Goal: Task Accomplishment & Management: Use online tool/utility

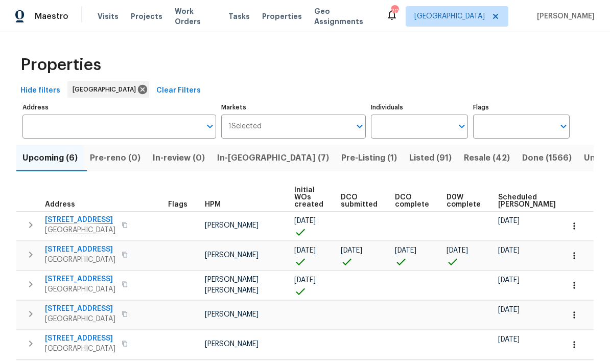
click at [108, 120] on input "Address" at bounding box center [111, 126] width 178 height 24
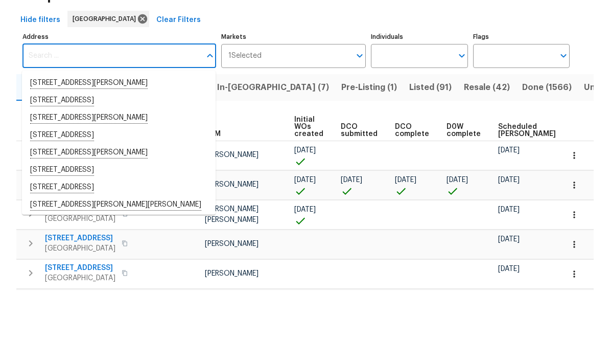
scroll to position [5, 0]
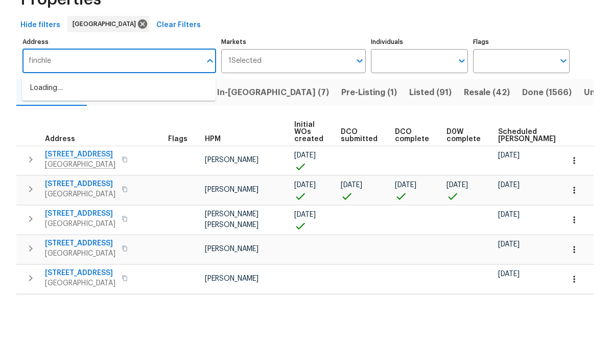
type input "finchley"
click at [109, 145] on li "11283 Finchley Ln Jacksonville FL 32223" at bounding box center [119, 153] width 194 height 17
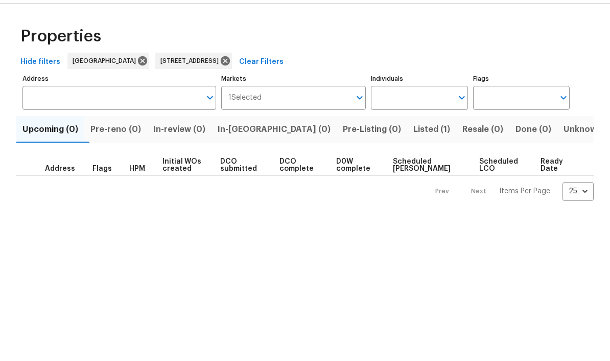
type input "11283 Finchley Ln Jacksonville FL 32223"
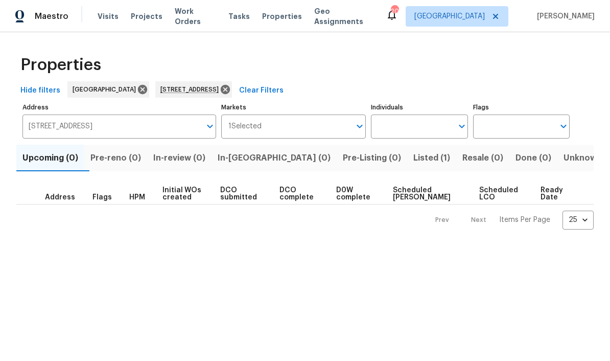
click at [407, 167] on button "Listed (1)" at bounding box center [431, 158] width 49 height 27
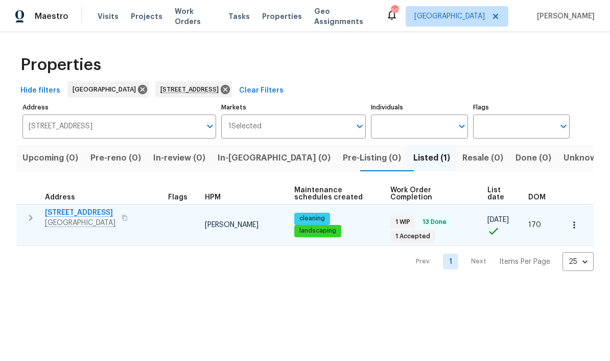
click at [81, 213] on span "[STREET_ADDRESS]" at bounding box center [80, 212] width 71 height 10
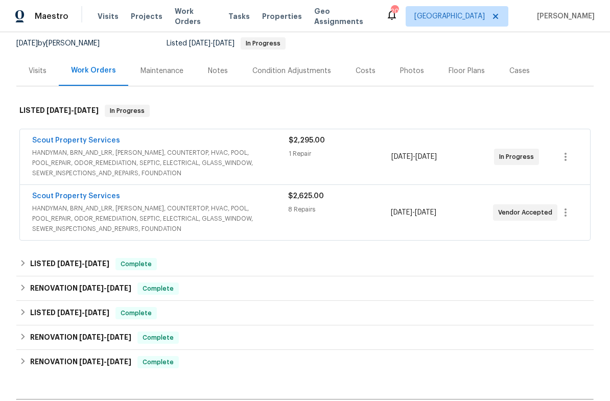
scroll to position [99, 0]
click at [95, 199] on link "Scout Property Services" at bounding box center [76, 196] width 88 height 7
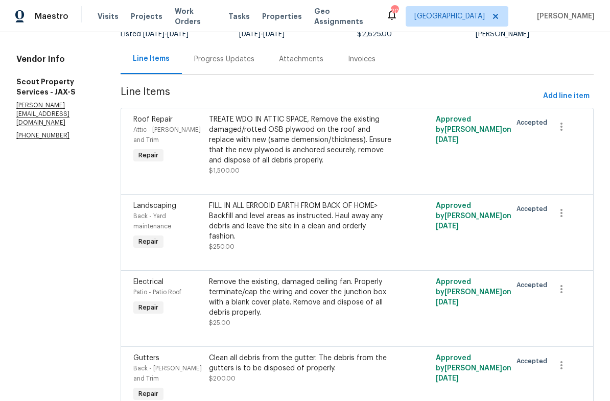
scroll to position [115, 0]
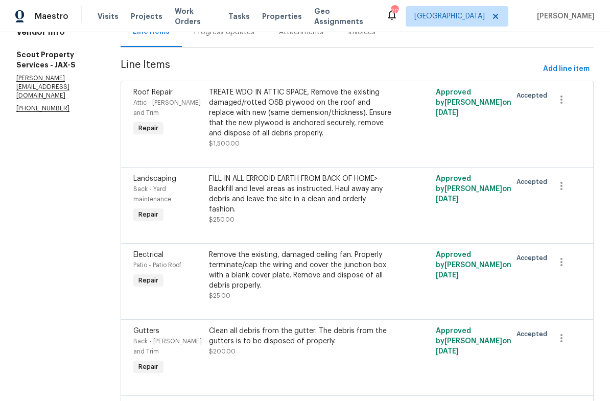
click at [325, 191] on div "FILL IN ALL ERRODID EARTH FROM BACK OF HOME> Backfill and level areas as instru…" at bounding box center [300, 194] width 183 height 41
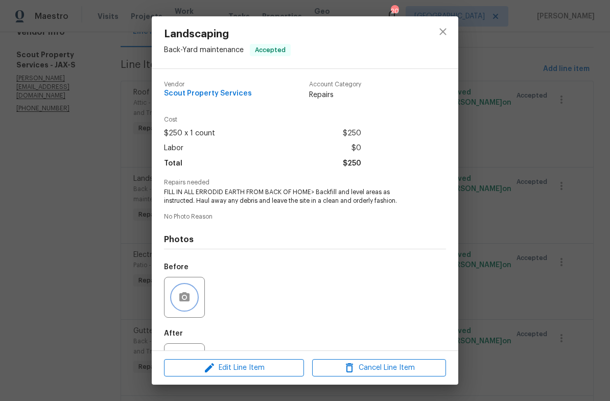
click at [189, 301] on icon "button" at bounding box center [184, 296] width 10 height 9
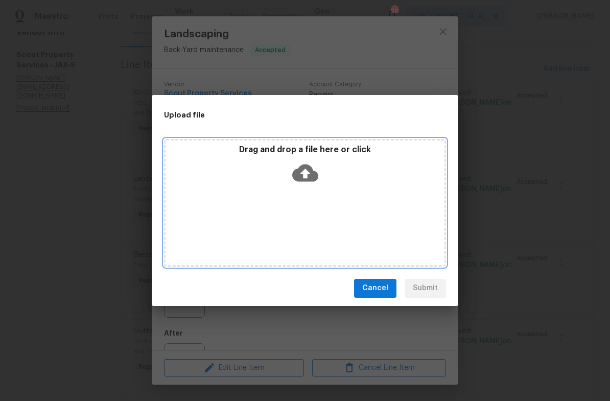
click at [313, 171] on icon at bounding box center [305, 172] width 26 height 17
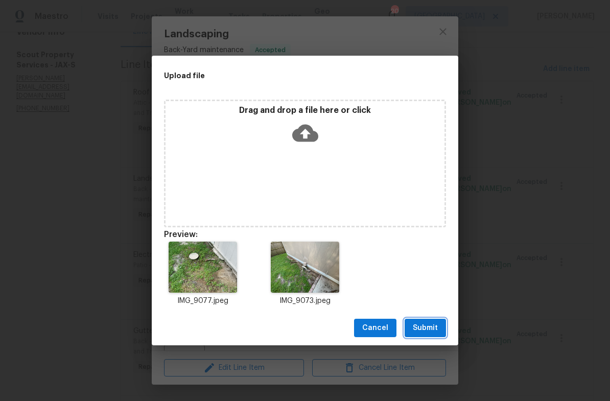
click at [432, 325] on span "Submit" at bounding box center [425, 328] width 25 height 13
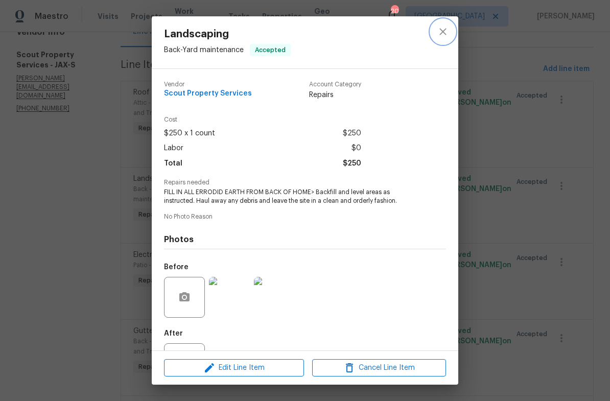
click at [438, 29] on icon "close" at bounding box center [443, 32] width 12 height 12
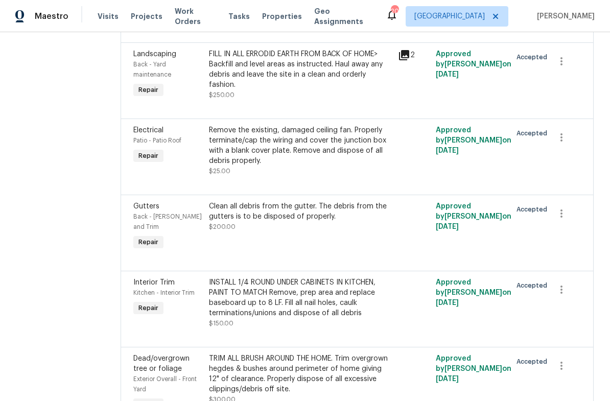
scroll to position [244, 0]
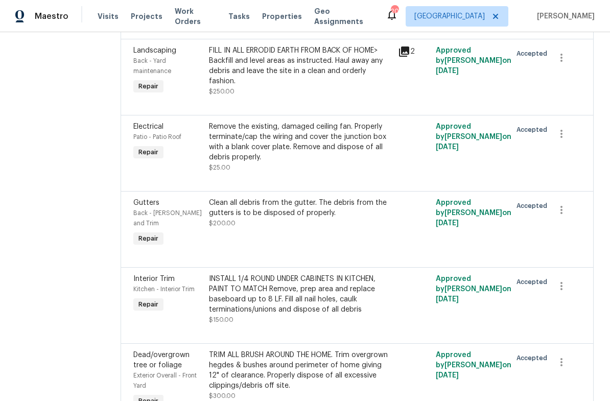
click at [297, 206] on div "Clean all debris from the gutter. The debris from the gutters is to be disposed…" at bounding box center [300, 208] width 183 height 20
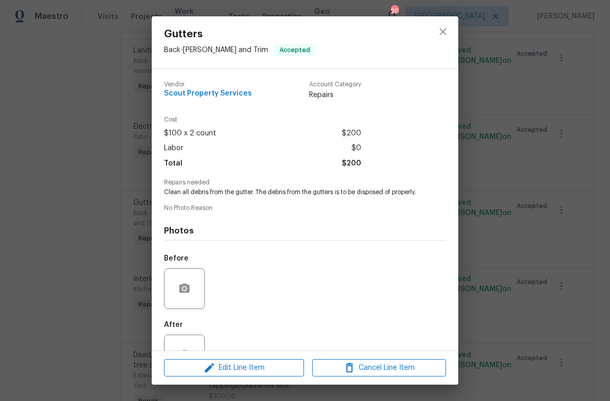
click at [199, 281] on div at bounding box center [184, 288] width 41 height 41
click at [186, 301] on button "button" at bounding box center [184, 288] width 25 height 25
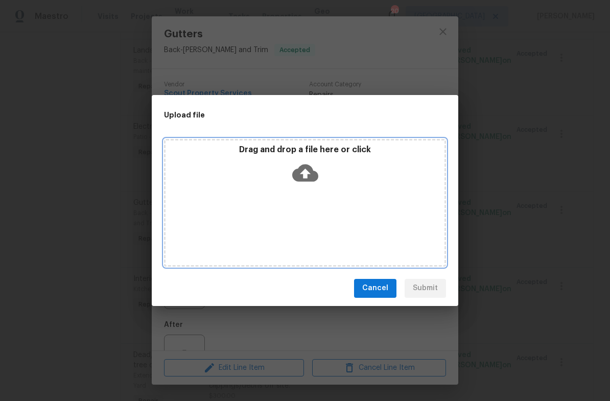
click at [310, 184] on icon at bounding box center [305, 173] width 26 height 26
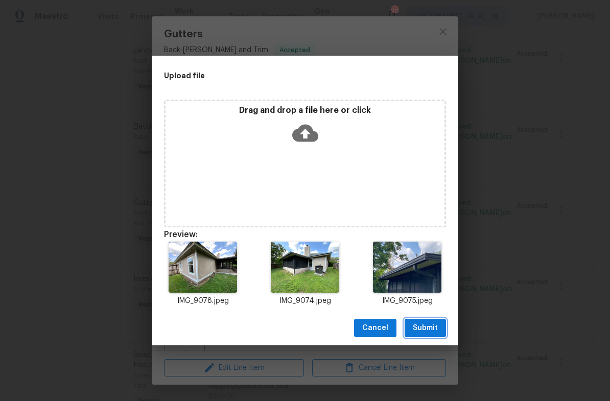
click at [439, 320] on button "Submit" at bounding box center [425, 328] width 41 height 19
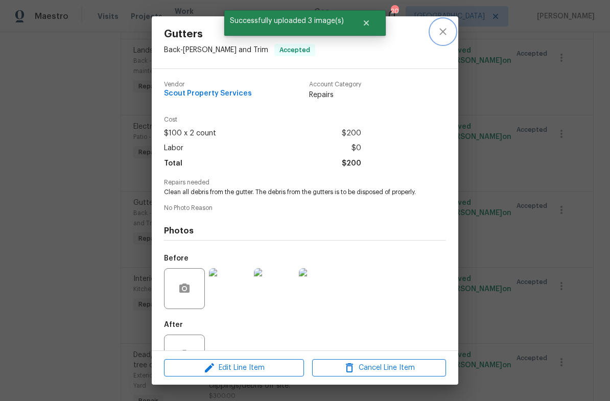
click at [442, 31] on icon "close" at bounding box center [443, 31] width 7 height 7
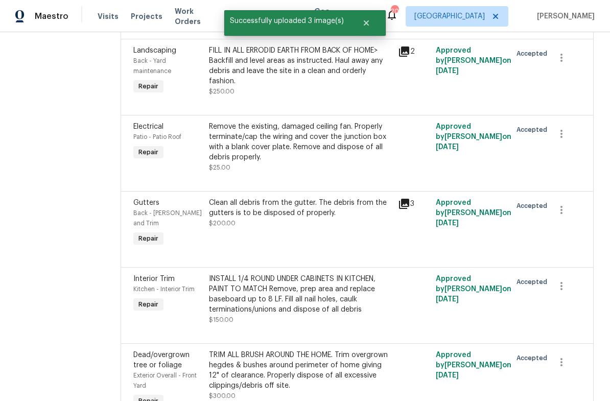
click at [329, 138] on div "Remove the existing, damaged ceiling fan. Properly terminate/cap the wiring and…" at bounding box center [300, 142] width 183 height 41
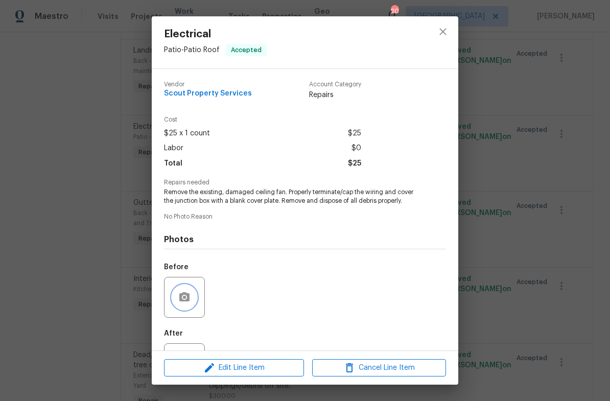
click at [188, 302] on icon "button" at bounding box center [184, 296] width 10 height 9
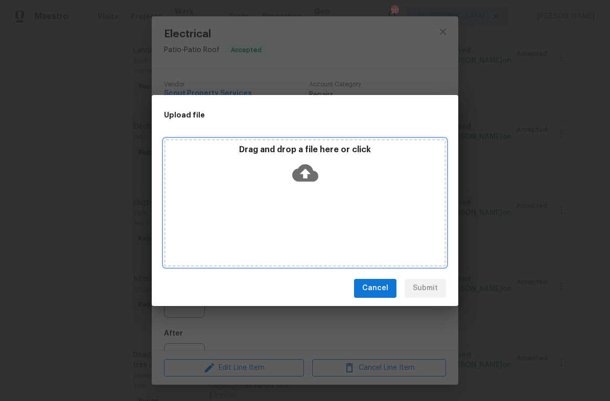
click at [315, 171] on icon at bounding box center [305, 172] width 26 height 17
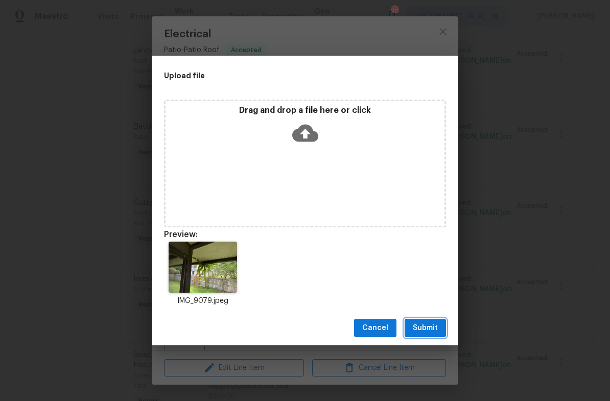
click at [433, 332] on span "Submit" at bounding box center [425, 328] width 25 height 13
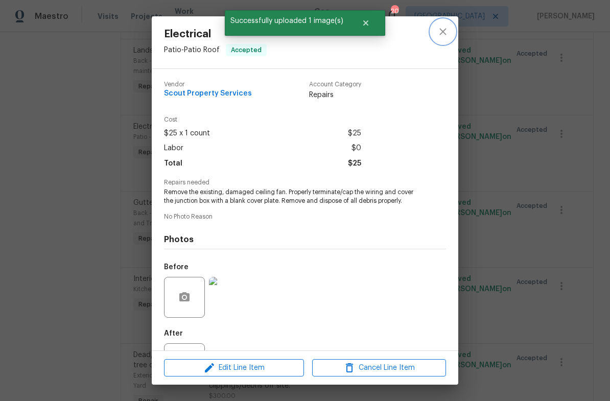
click at [444, 28] on icon "close" at bounding box center [443, 32] width 12 height 12
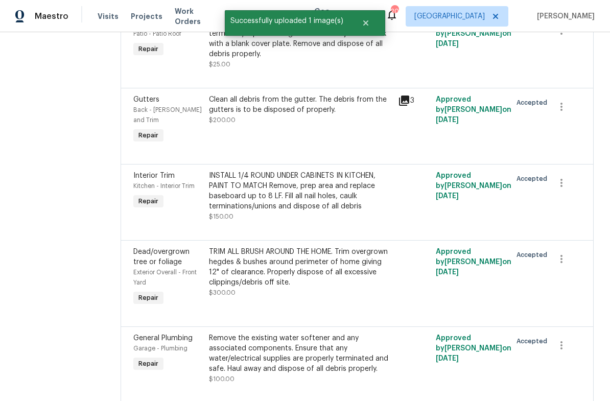
scroll to position [348, 0]
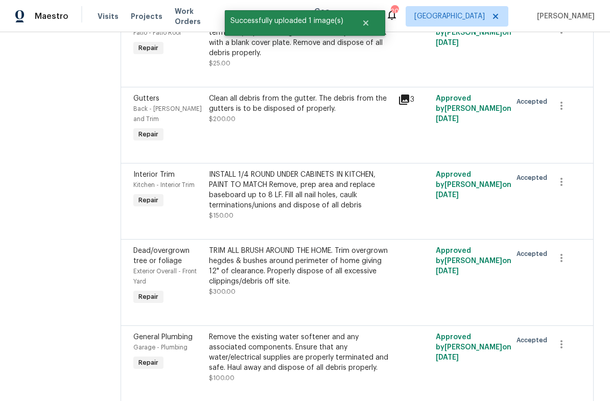
click at [344, 178] on div "INSTALL 1/4 ROUND UNDER CABINETS IN KITCHEN, PAINT TO MATCH Remove, prep area a…" at bounding box center [300, 190] width 183 height 41
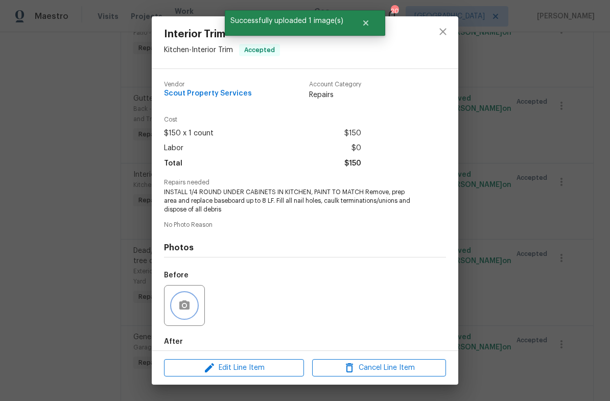
click at [191, 313] on button "button" at bounding box center [184, 305] width 25 height 25
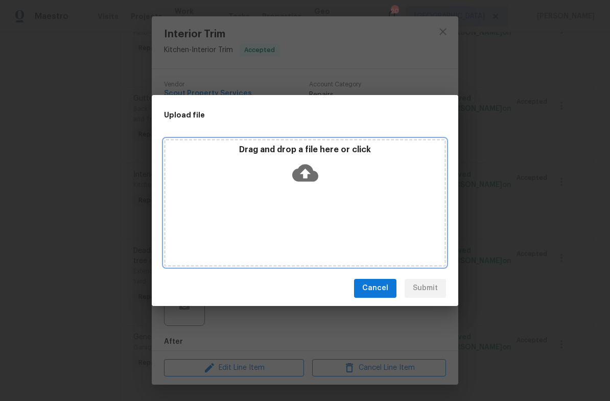
click at [306, 173] on icon at bounding box center [305, 173] width 26 height 26
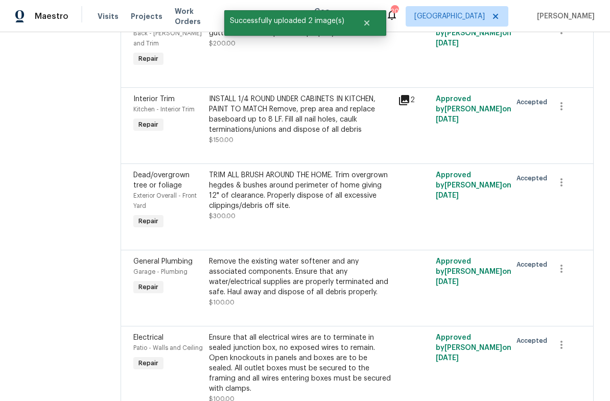
scroll to position [423, 0]
click at [314, 172] on div "TRIM ALL BRUSH AROUND THE HOME. Trim overgrown hegdes & bushes around perimeter…" at bounding box center [300, 191] width 183 height 41
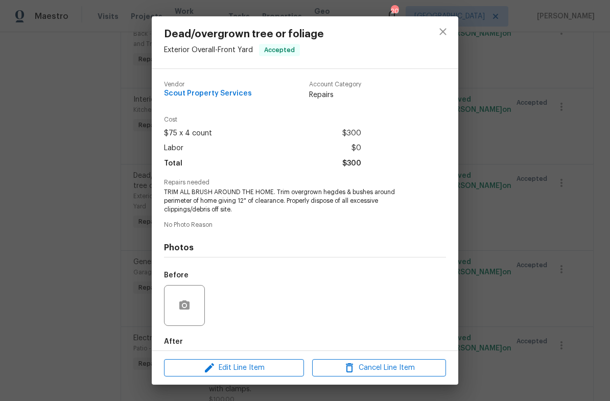
click at [189, 293] on div at bounding box center [184, 305] width 41 height 41
click at [187, 306] on icon "button" at bounding box center [184, 304] width 10 height 9
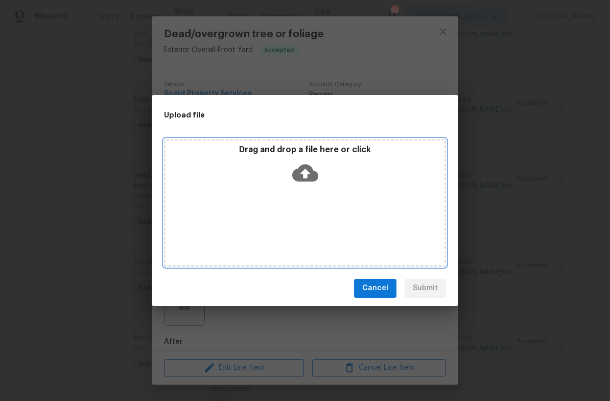
click at [309, 170] on icon at bounding box center [305, 172] width 26 height 17
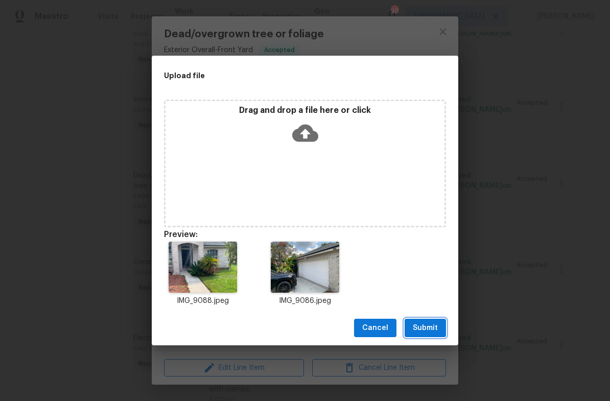
click at [433, 327] on span "Submit" at bounding box center [425, 328] width 25 height 13
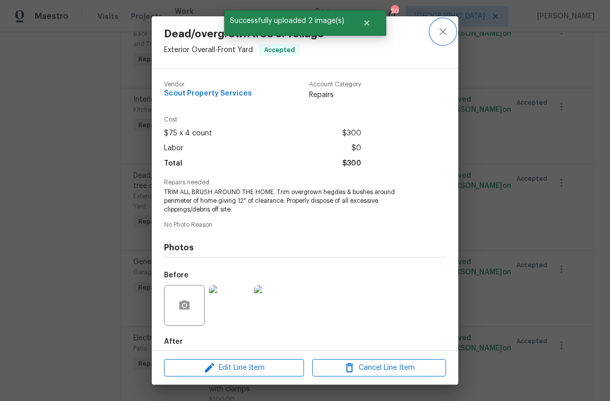
click at [444, 31] on icon "close" at bounding box center [443, 31] width 7 height 7
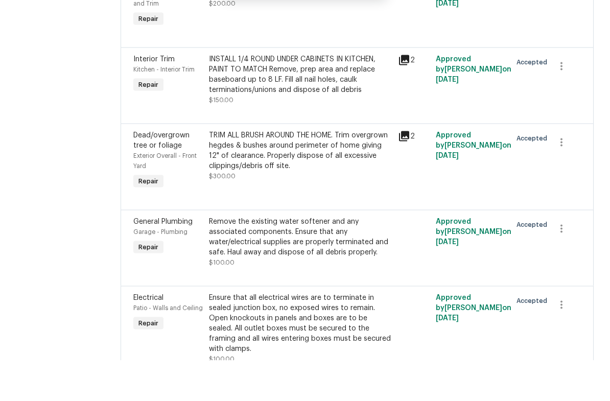
scroll to position [25, 0]
click at [309, 257] on div "Remove the existing water softener and any associated components. Ensure that a…" at bounding box center [300, 277] width 183 height 41
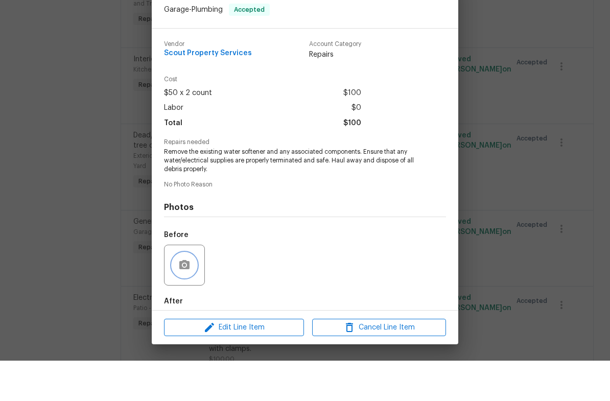
click at [191, 293] on button "button" at bounding box center [184, 305] width 25 height 25
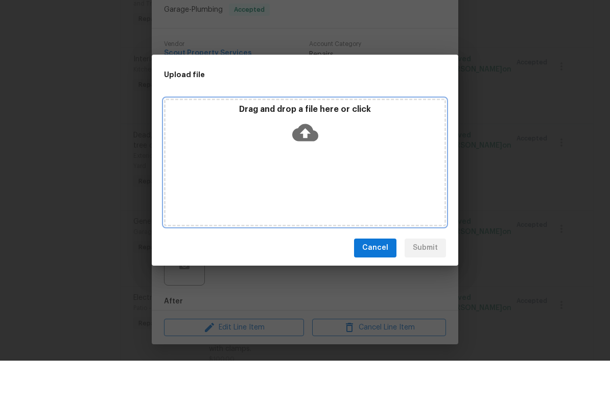
click at [302, 164] on icon at bounding box center [305, 172] width 26 height 17
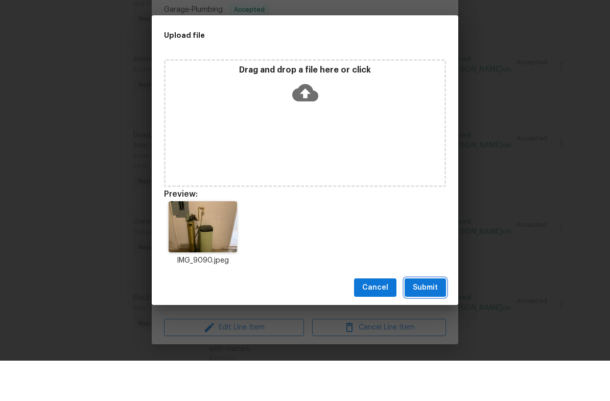
click at [427, 322] on span "Submit" at bounding box center [425, 328] width 25 height 13
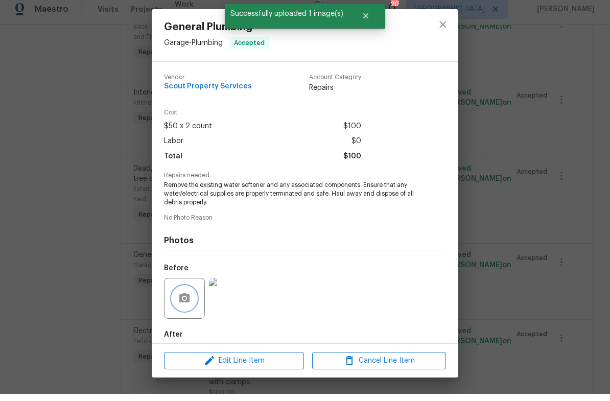
scroll to position [0, 0]
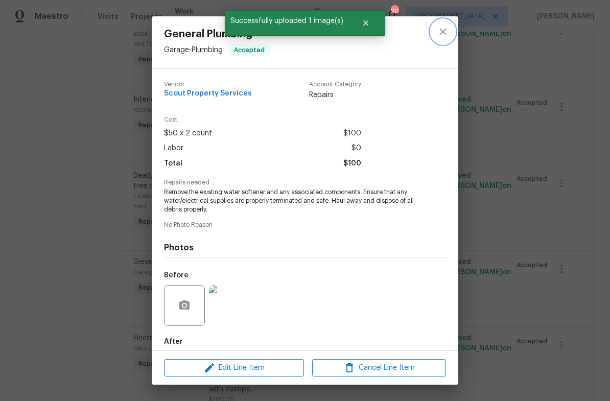
click at [444, 33] on icon "close" at bounding box center [443, 31] width 7 height 7
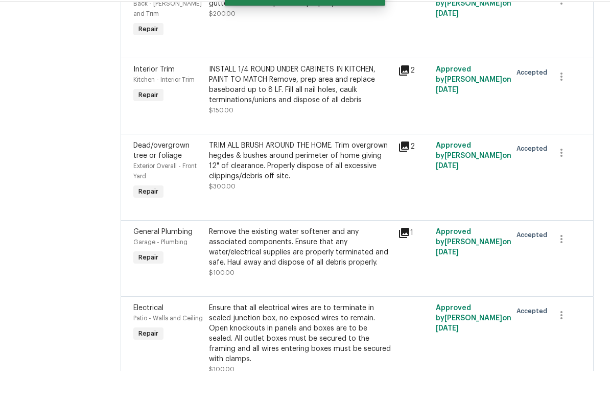
scroll to position [25, 0]
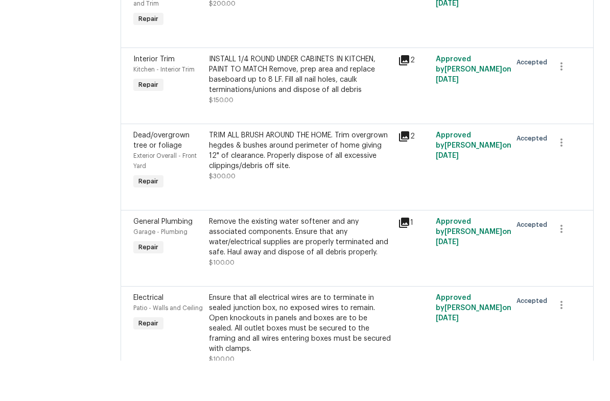
click at [319, 333] on div "Ensure that all electrical wires are to terminate in sealed junction box, no ex…" at bounding box center [300, 363] width 183 height 61
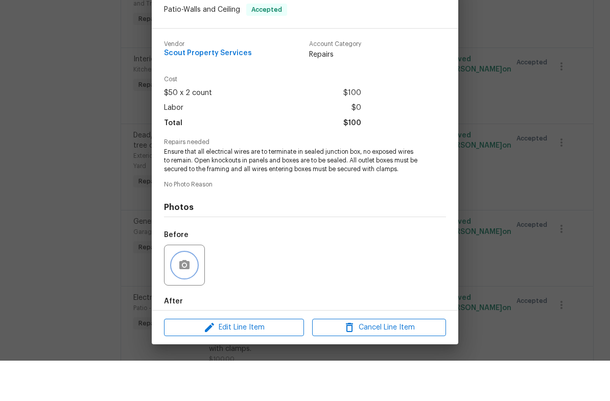
click at [184, 300] on icon "button" at bounding box center [184, 304] width 10 height 9
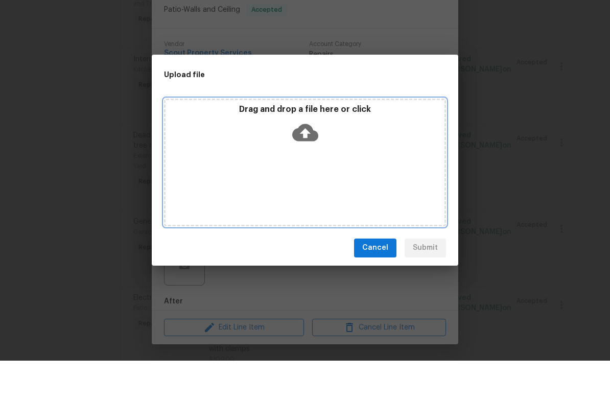
click at [303, 160] on icon at bounding box center [305, 173] width 26 height 26
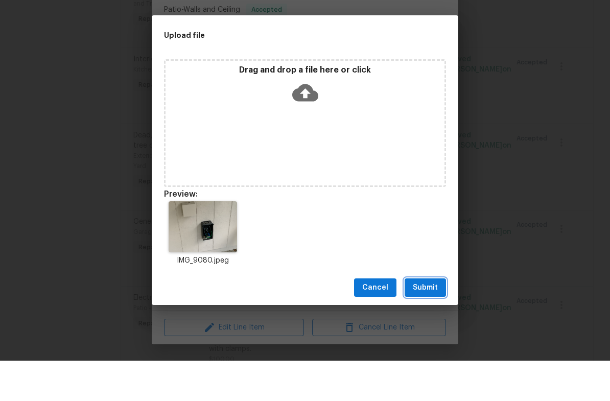
click at [440, 319] on button "Submit" at bounding box center [425, 328] width 41 height 19
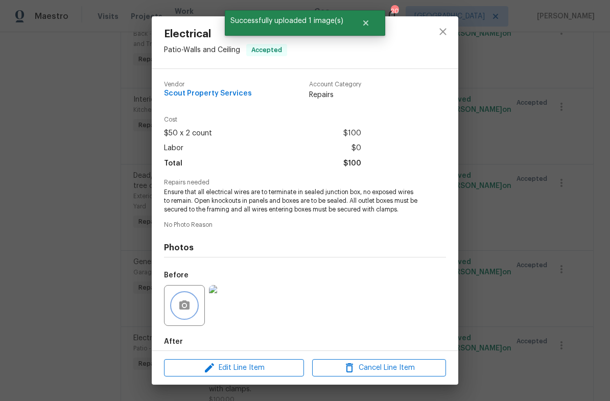
scroll to position [0, 0]
click at [444, 30] on icon "close" at bounding box center [443, 32] width 12 height 12
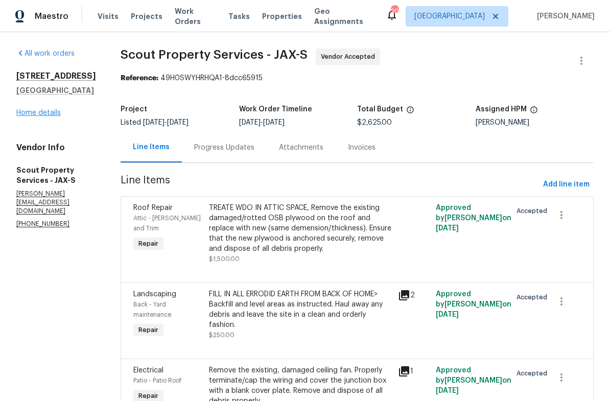
click at [40, 117] on link "Home details" at bounding box center [38, 112] width 44 height 7
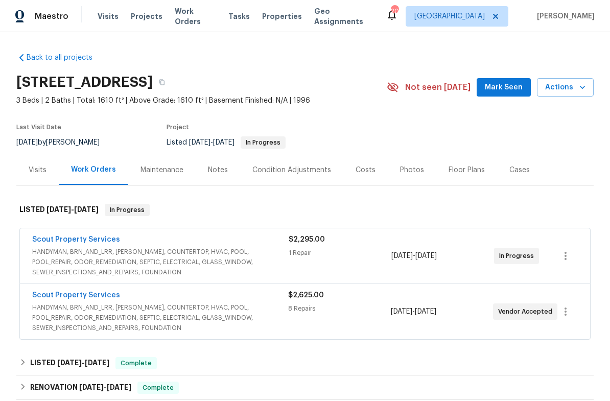
click at [209, 170] on div "Notes" at bounding box center [218, 170] width 20 height 10
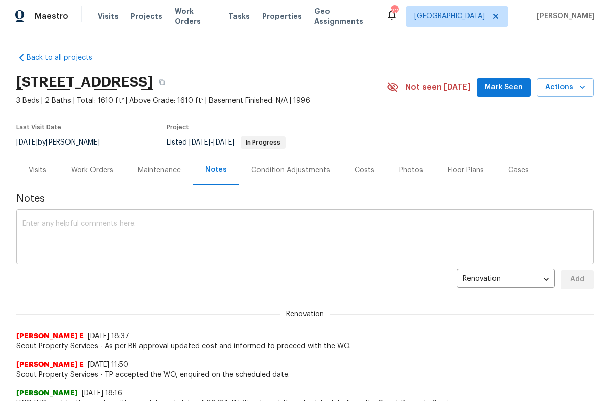
click at [317, 233] on textarea at bounding box center [304, 238] width 565 height 36
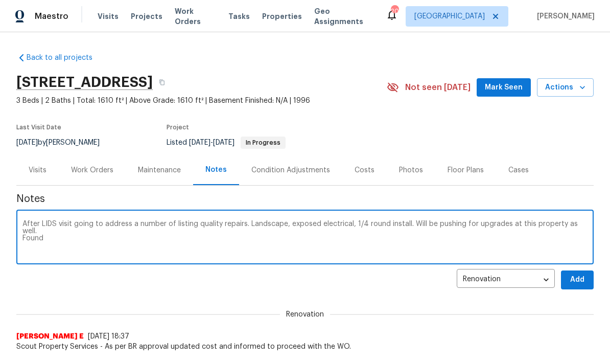
click at [411, 220] on textarea "After LIDS visit going to address a number of listing quality repairs. Landscap…" at bounding box center [304, 238] width 565 height 36
click at [50, 242] on textarea "After LIDS visit going to address a number of listing quality repairs. Landscap…" at bounding box center [304, 238] width 565 height 36
type textarea "After LIDS visit going to address a number of listing quality repairs. Landscap…"
click at [581, 281] on span "Add" at bounding box center [577, 279] width 16 height 13
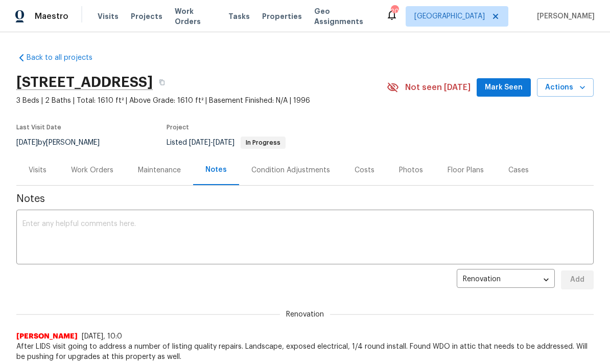
click at [102, 172] on div "Work Orders" at bounding box center [92, 170] width 42 height 10
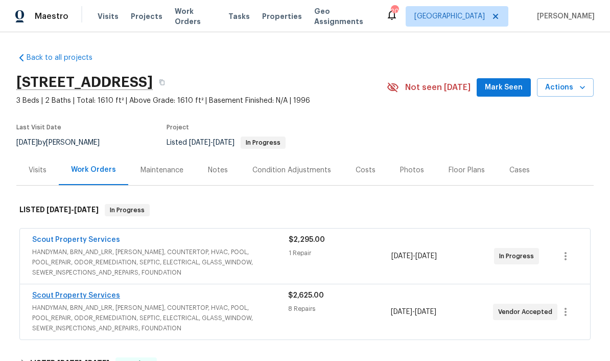
click at [96, 295] on link "Scout Property Services" at bounding box center [76, 295] width 88 height 7
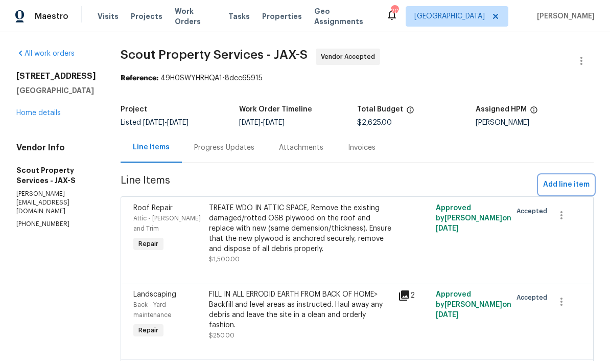
click at [574, 188] on span "Add line item" at bounding box center [566, 184] width 47 height 13
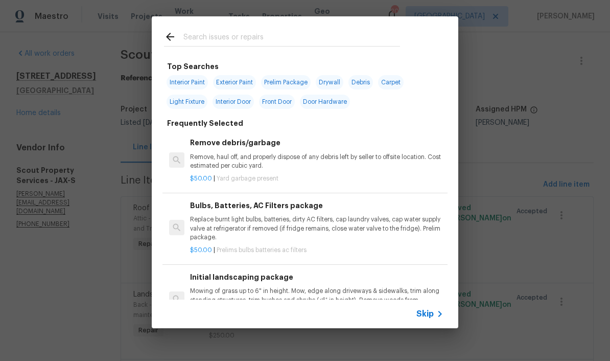
click at [260, 41] on input "text" at bounding box center [291, 38] width 217 height 15
type input "Debri"
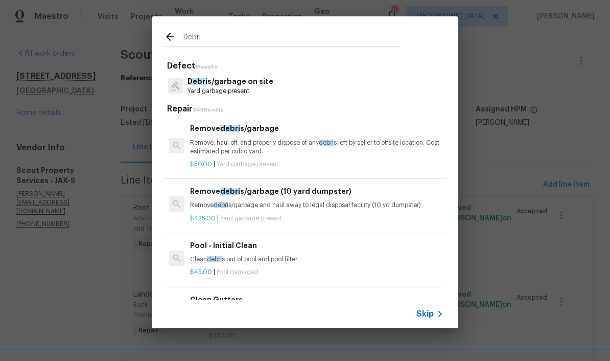
click at [267, 137] on div "Remove debri s/garbage Remove, haul off, and properly dispose of any debri s le…" at bounding box center [316, 139] width 253 height 33
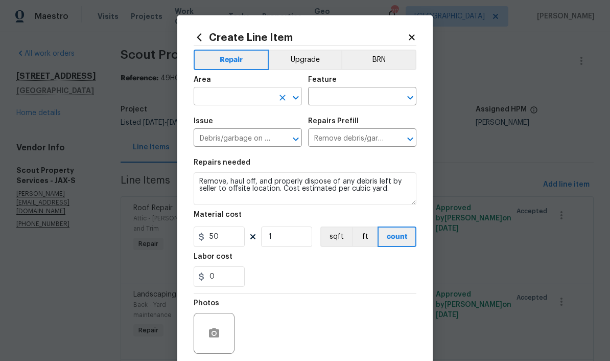
click at [227, 101] on input "text" at bounding box center [234, 97] width 80 height 16
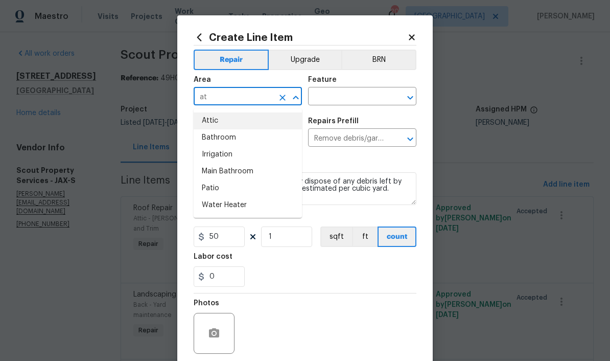
click at [233, 122] on li "Attic" at bounding box center [248, 120] width 108 height 17
type input "Attic"
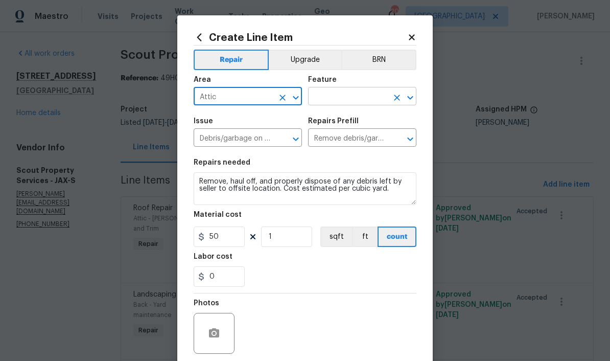
click at [334, 96] on input "text" at bounding box center [348, 97] width 80 height 16
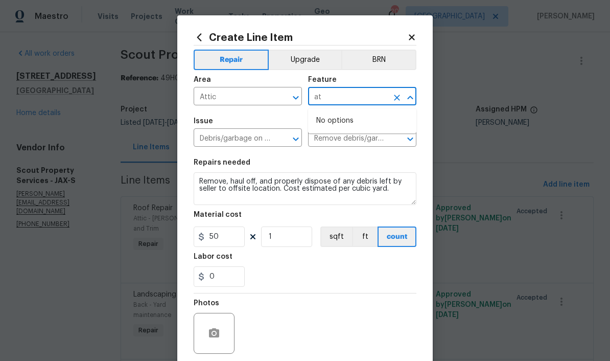
type input "a"
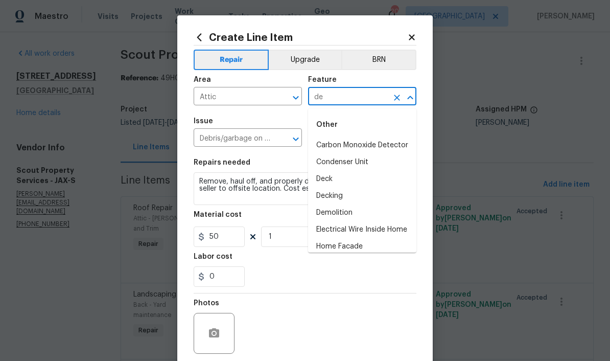
click at [350, 216] on li "Demolition" at bounding box center [362, 212] width 108 height 17
type input "Demolition"
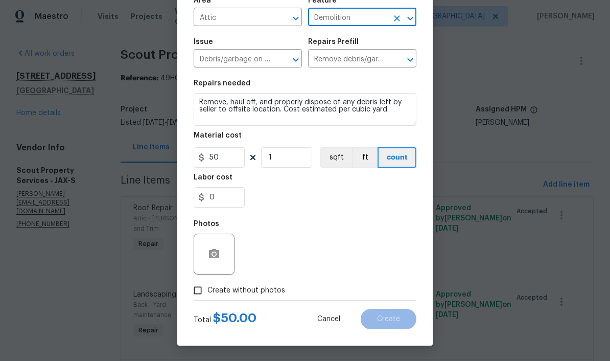
scroll to position [81, 0]
click at [198, 103] on textarea "Remove, haul off, and properly dispose of any debris left by seller to offsite …" at bounding box center [305, 109] width 223 height 33
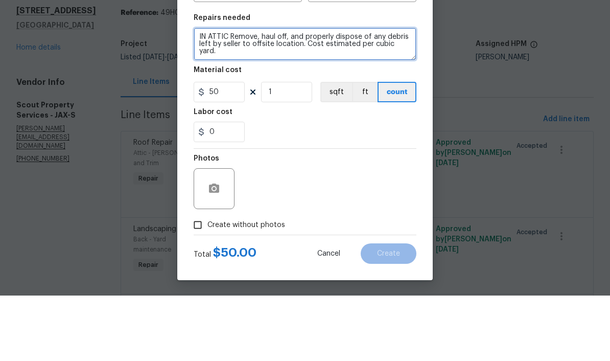
scroll to position [29, 0]
type textarea "IN ATTIC Remove, haul off, and properly dispose of any debris left by seller to…"
click at [251, 285] on span "Create without photos" at bounding box center [246, 290] width 78 height 11
click at [207, 281] on input "Create without photos" at bounding box center [197, 290] width 19 height 19
checkbox input "true"
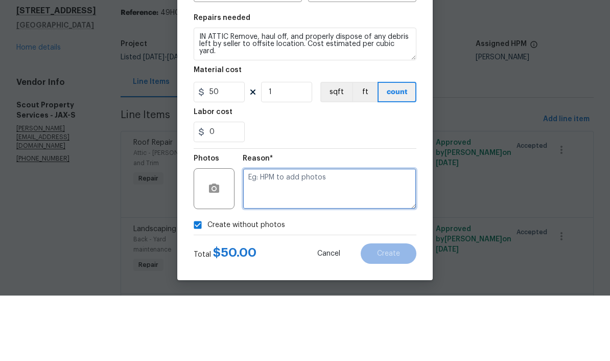
click at [298, 234] on textarea at bounding box center [330, 254] width 174 height 41
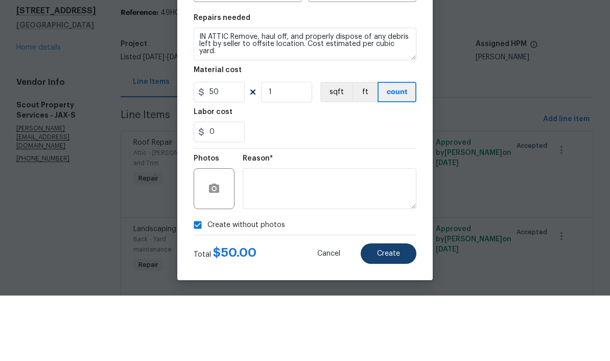
click at [394, 309] on button "Create" at bounding box center [389, 319] width 56 height 20
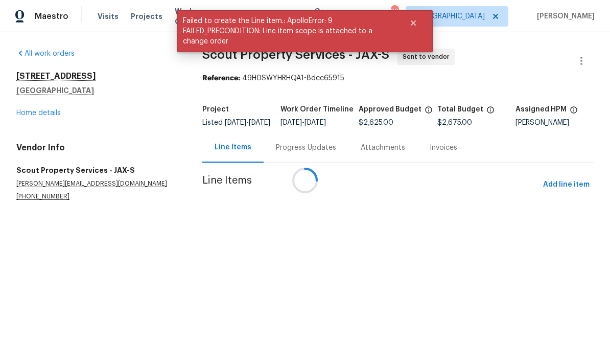
scroll to position [0, 0]
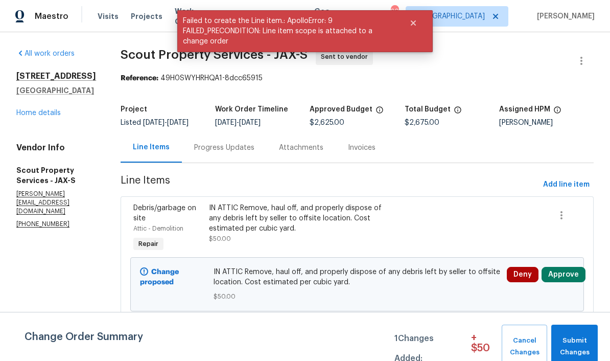
click at [562, 276] on button "Approve" at bounding box center [564, 274] width 44 height 15
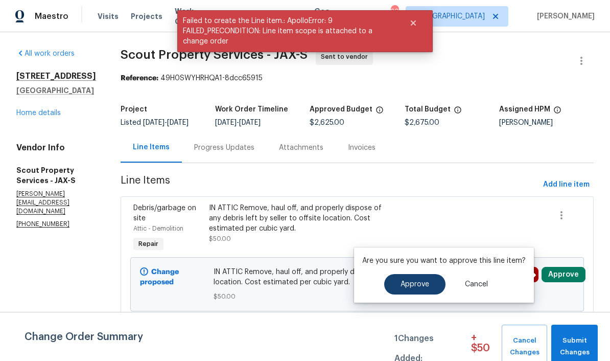
click at [428, 282] on button "Approve" at bounding box center [414, 284] width 61 height 20
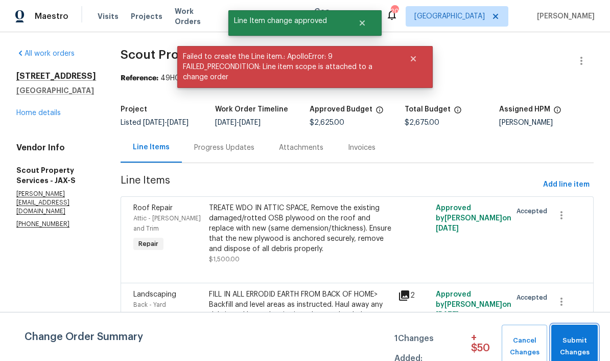
click at [575, 344] on span "Submit Changes" at bounding box center [575, 347] width 36 height 24
